Goal: Task Accomplishment & Management: Manage account settings

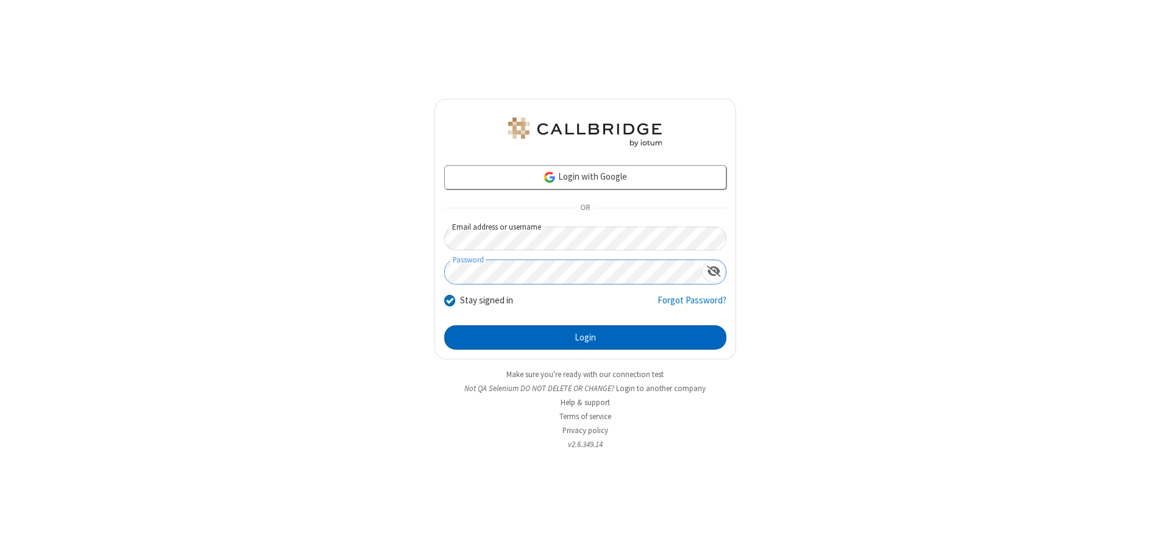
click at [585, 337] on button "Login" at bounding box center [585, 337] width 282 height 24
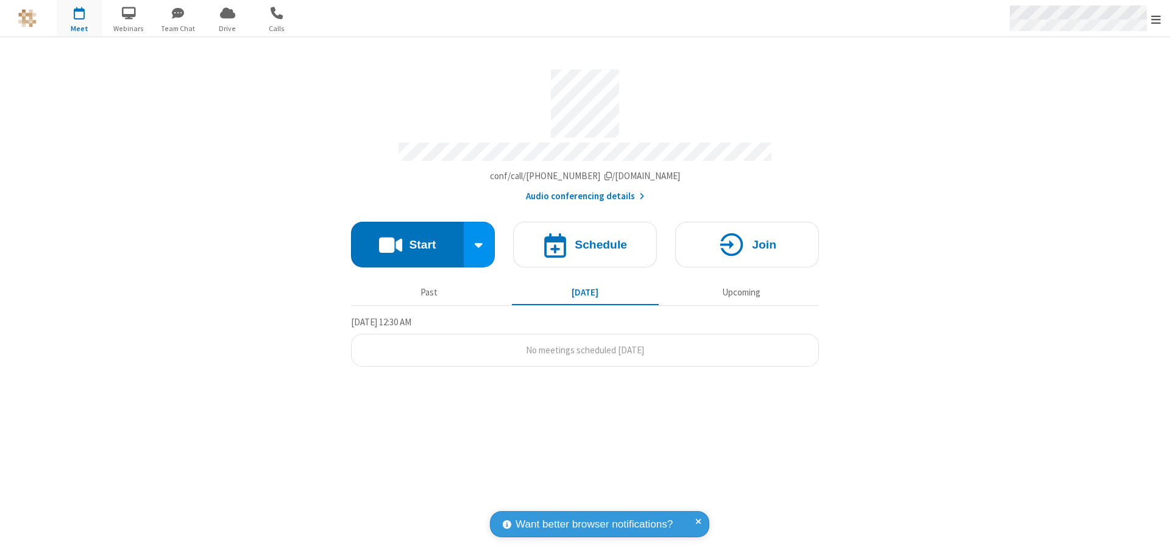
click at [1156, 19] on span "Open menu" at bounding box center [1156, 19] width 10 height 12
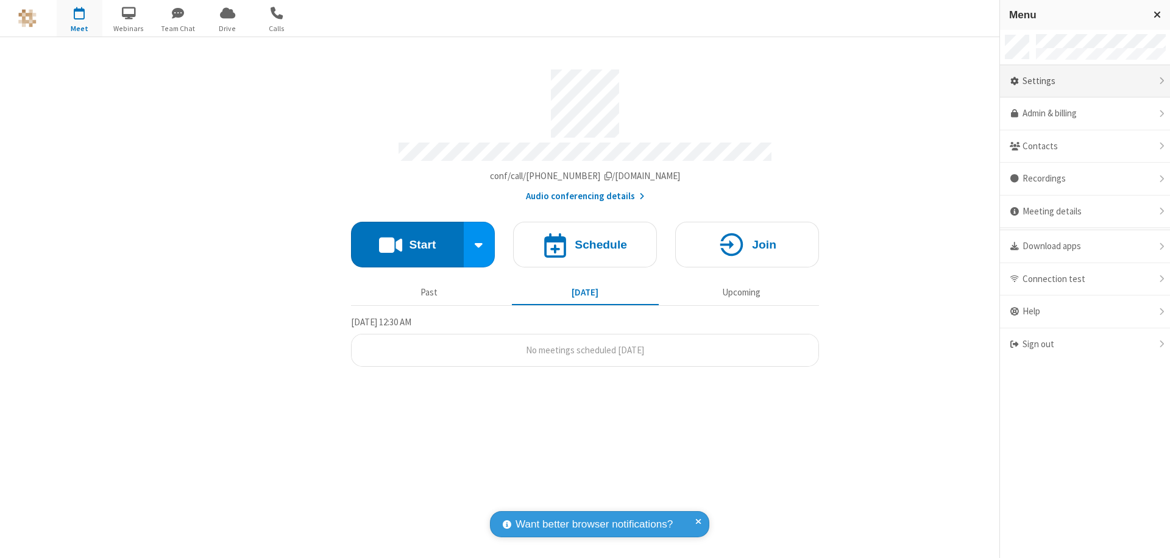
click at [1084, 81] on div "Settings" at bounding box center [1085, 81] width 170 height 33
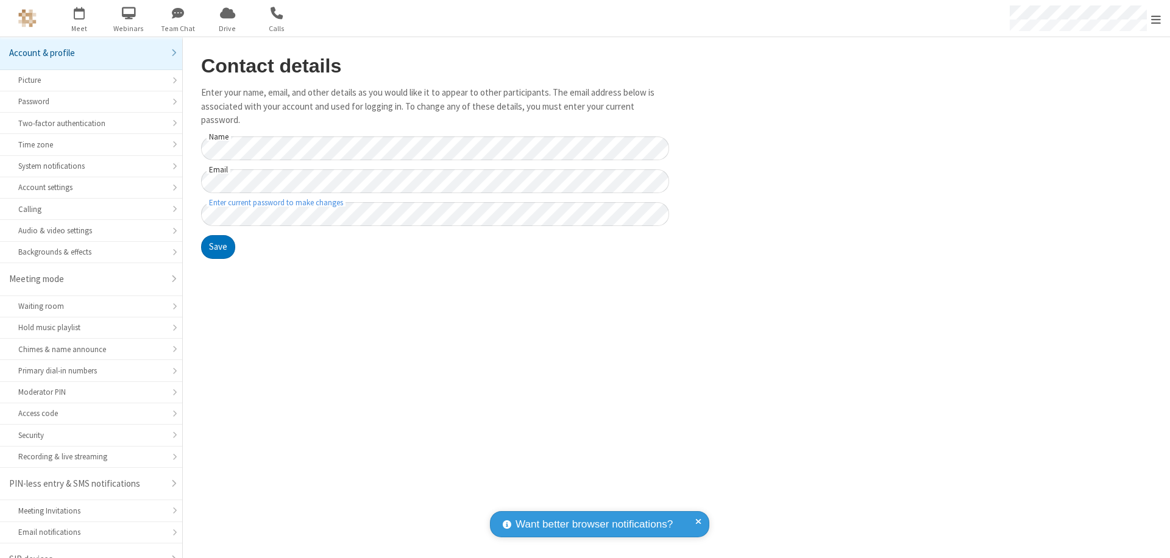
scroll to position [9, 0]
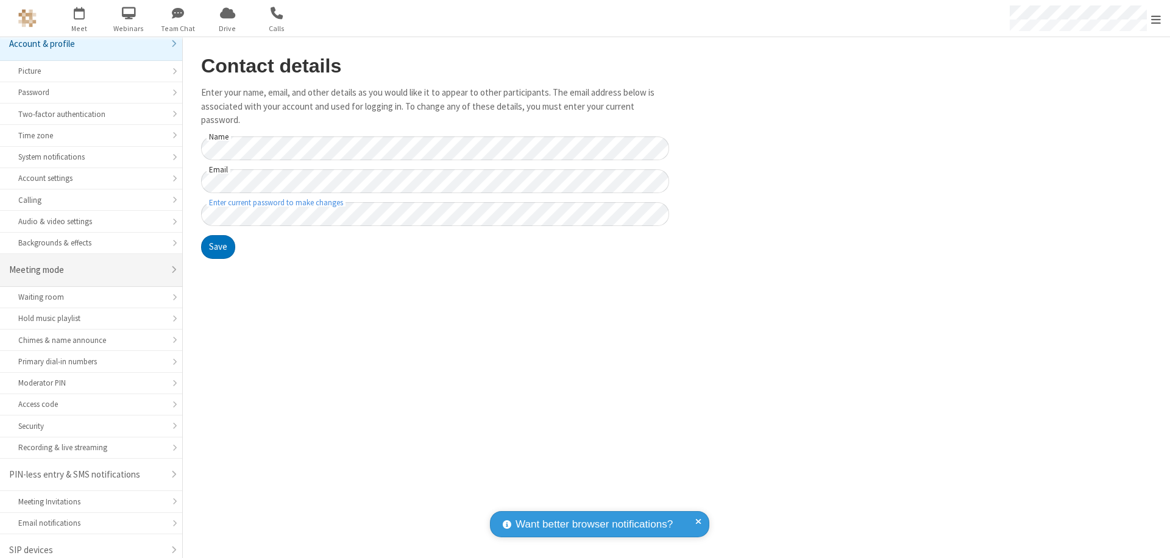
click at [86, 270] on div "Meeting mode" at bounding box center [86, 270] width 155 height 14
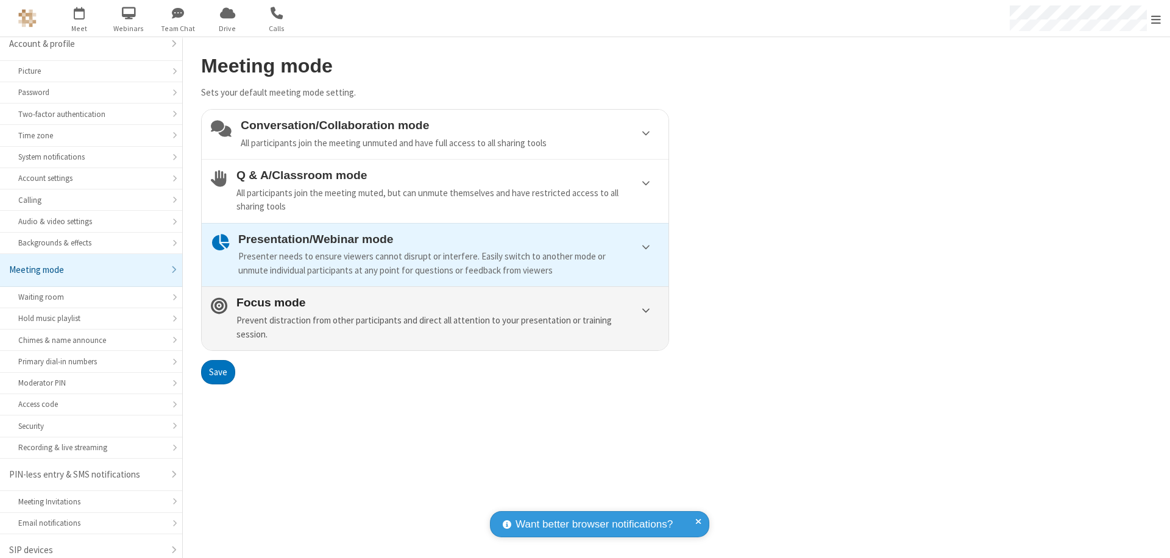
click at [435, 318] on div "Prevent distraction from other participants and direct all attention to your pr…" at bounding box center [447, 327] width 423 height 27
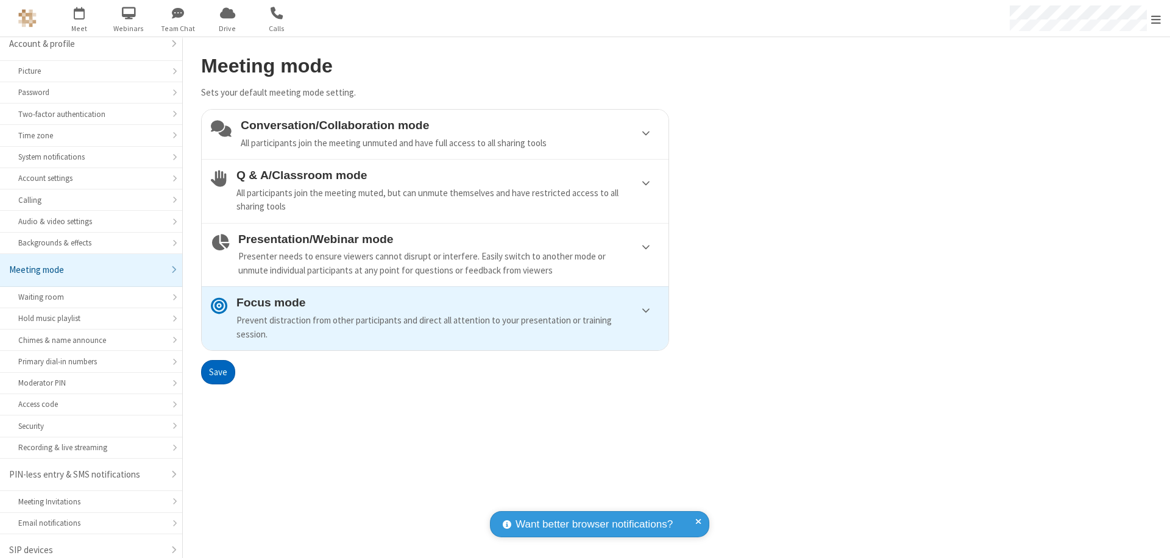
click at [217, 372] on button "Save" at bounding box center [218, 372] width 34 height 24
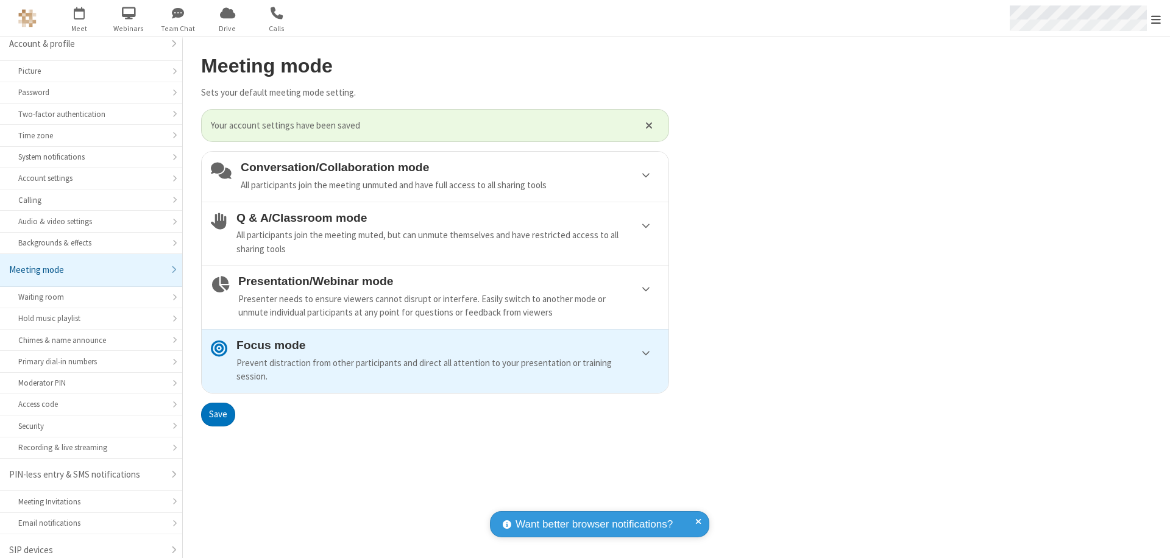
click at [1156, 18] on span "Open menu" at bounding box center [1156, 19] width 10 height 12
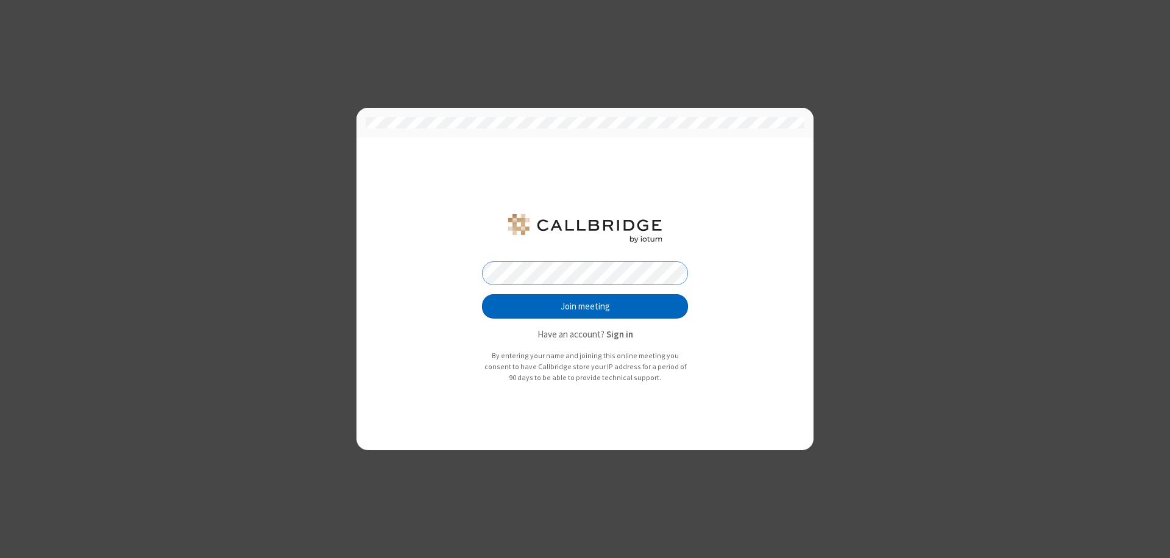
click at [585, 306] on button "Join meeting" at bounding box center [585, 306] width 206 height 24
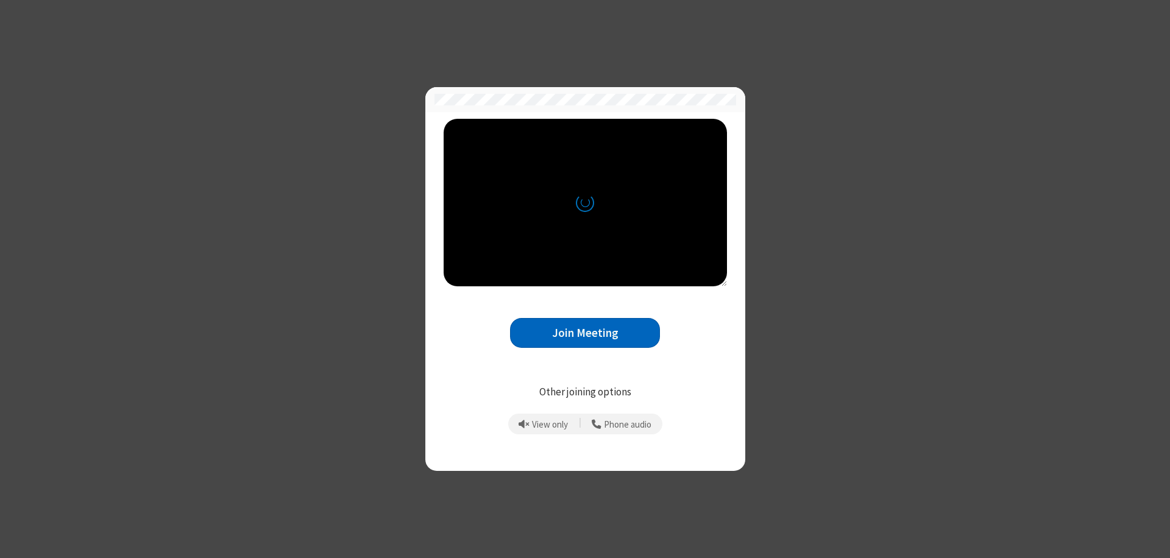
click at [585, 333] on button "Join Meeting" at bounding box center [585, 333] width 150 height 30
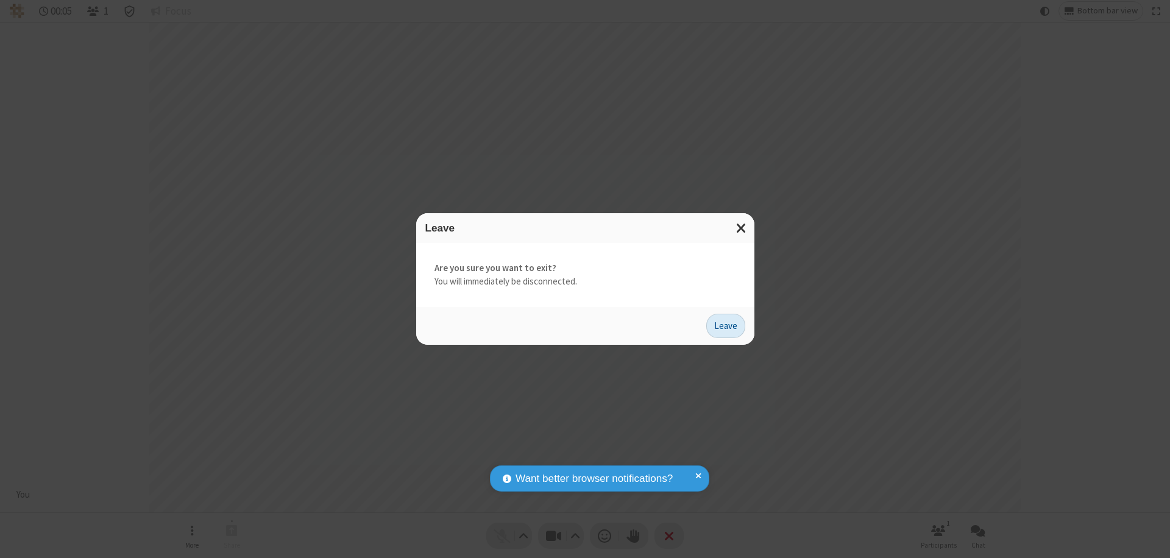
click at [725, 325] on button "Leave" at bounding box center [725, 326] width 39 height 24
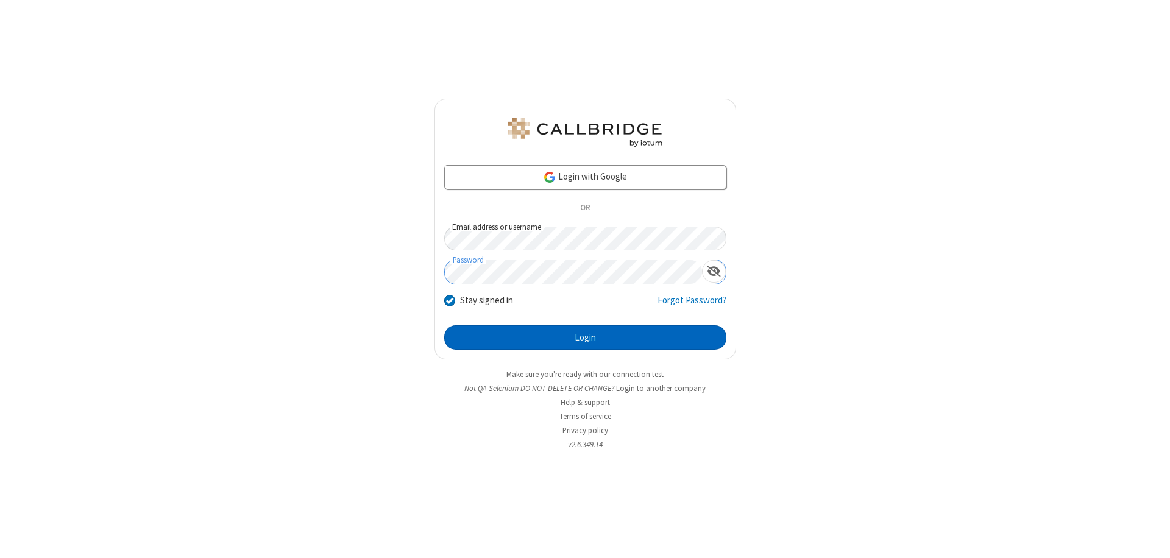
click at [585, 337] on button "Login" at bounding box center [585, 337] width 282 height 24
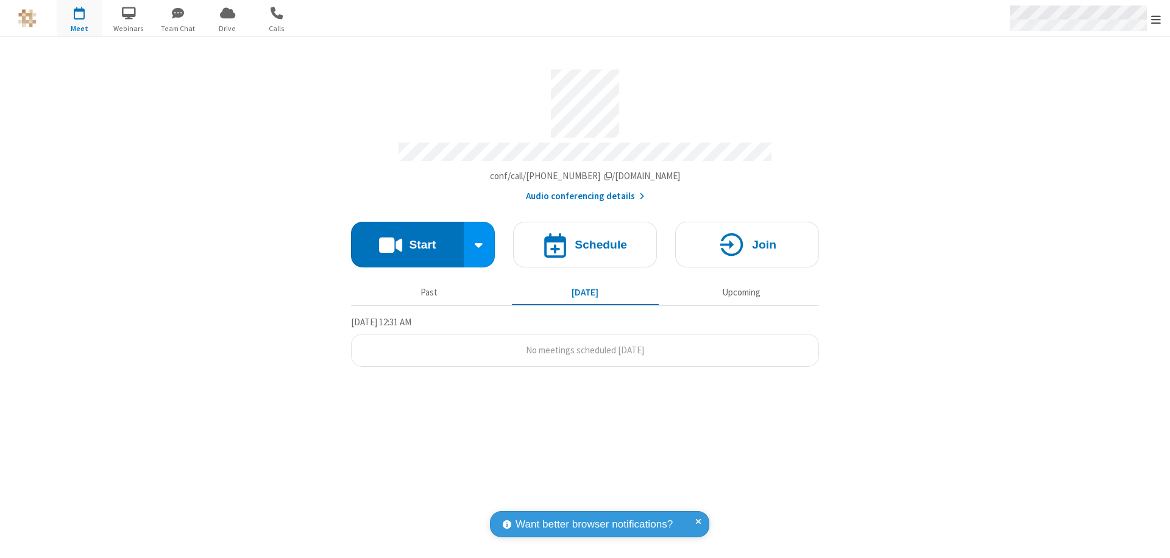
click at [1156, 19] on span "Open menu" at bounding box center [1156, 19] width 10 height 12
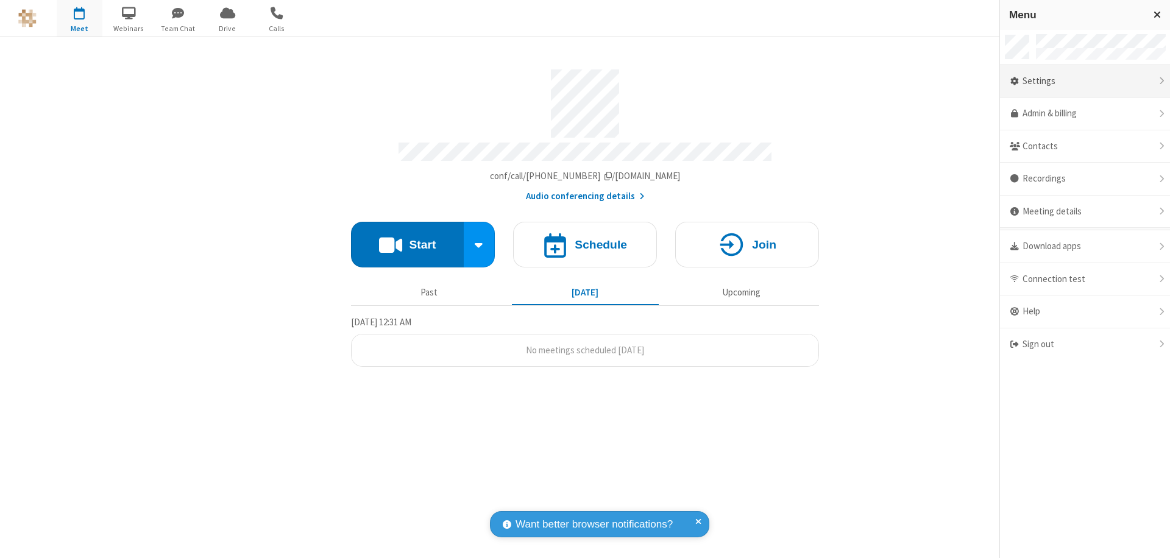
click at [1084, 81] on div "Settings" at bounding box center [1085, 81] width 170 height 33
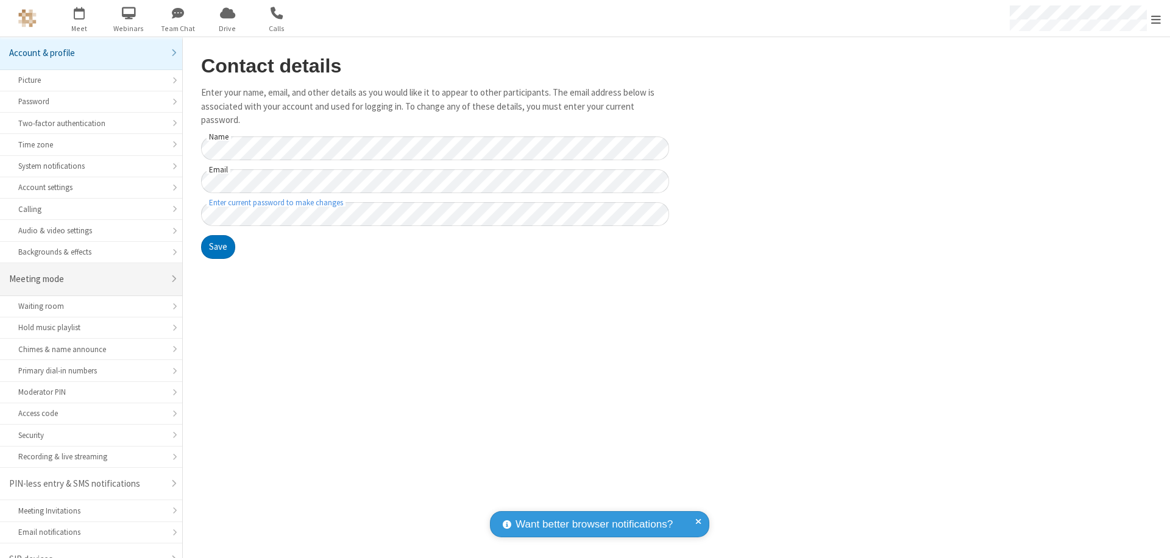
click at [86, 272] on div "Meeting mode" at bounding box center [86, 279] width 155 height 14
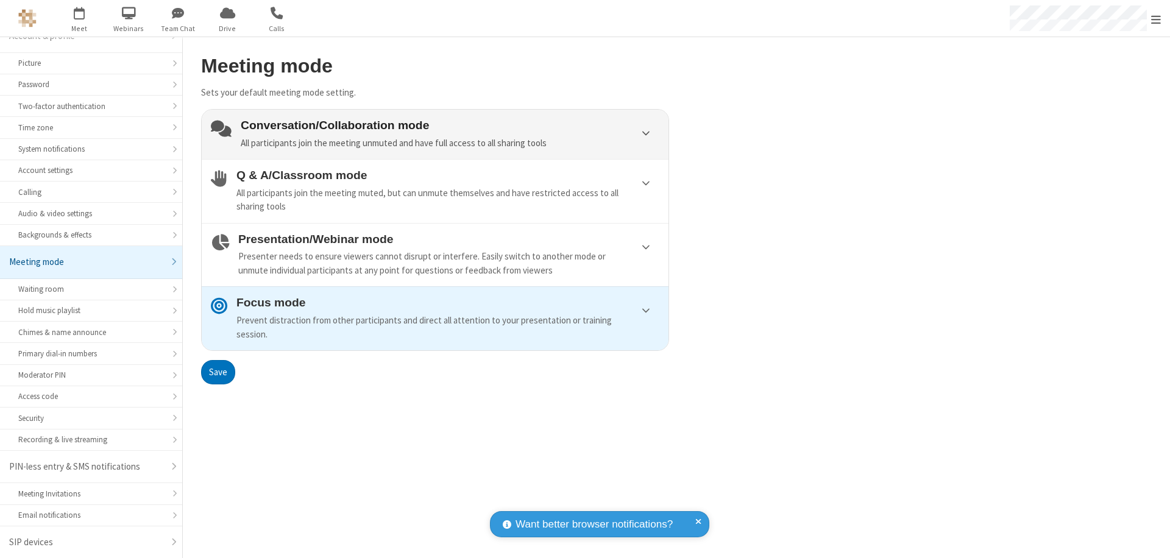
click at [435, 134] on div "Conversation/Collaboration mode All participants join the meeting unmuted and h…" at bounding box center [450, 134] width 418 height 31
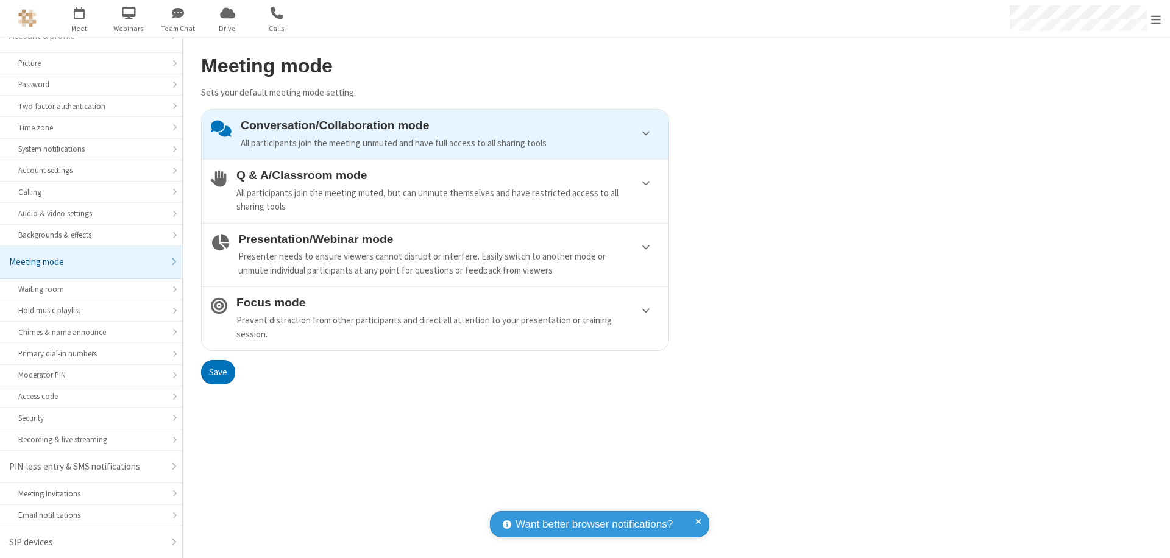
click at [217, 372] on button "Save" at bounding box center [218, 372] width 34 height 24
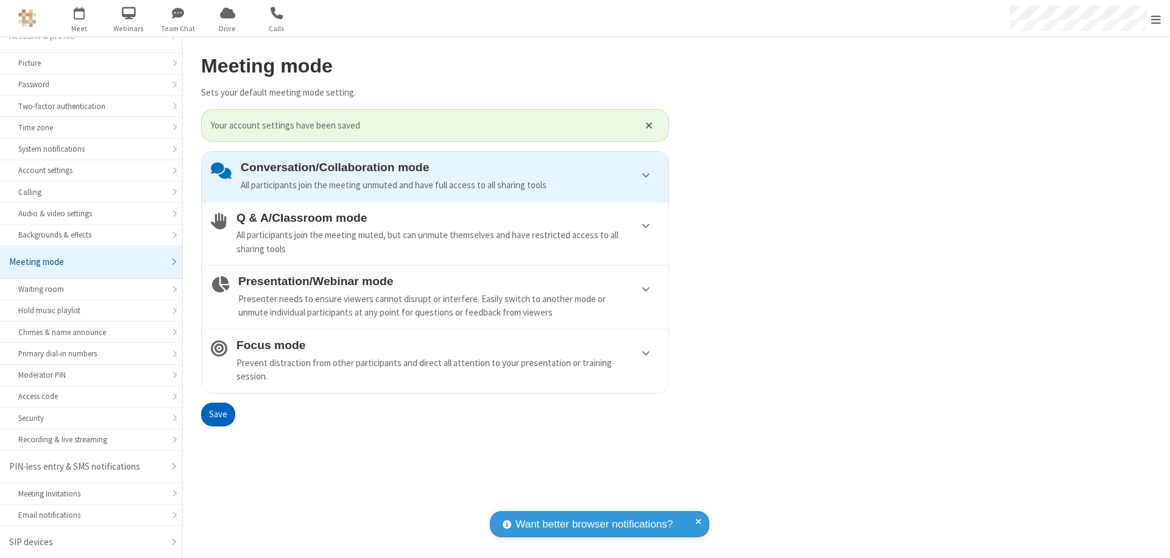
click at [1156, 18] on span "Open menu" at bounding box center [1156, 19] width 10 height 12
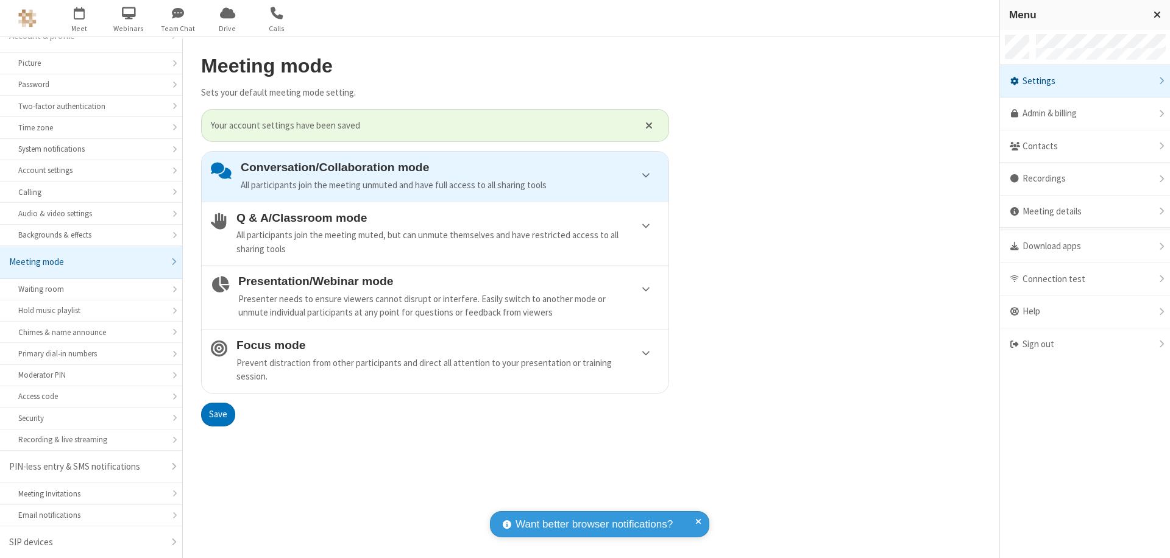
click at [1084, 344] on div "Sign out" at bounding box center [1085, 344] width 170 height 32
